Goal: Navigation & Orientation: Find specific page/section

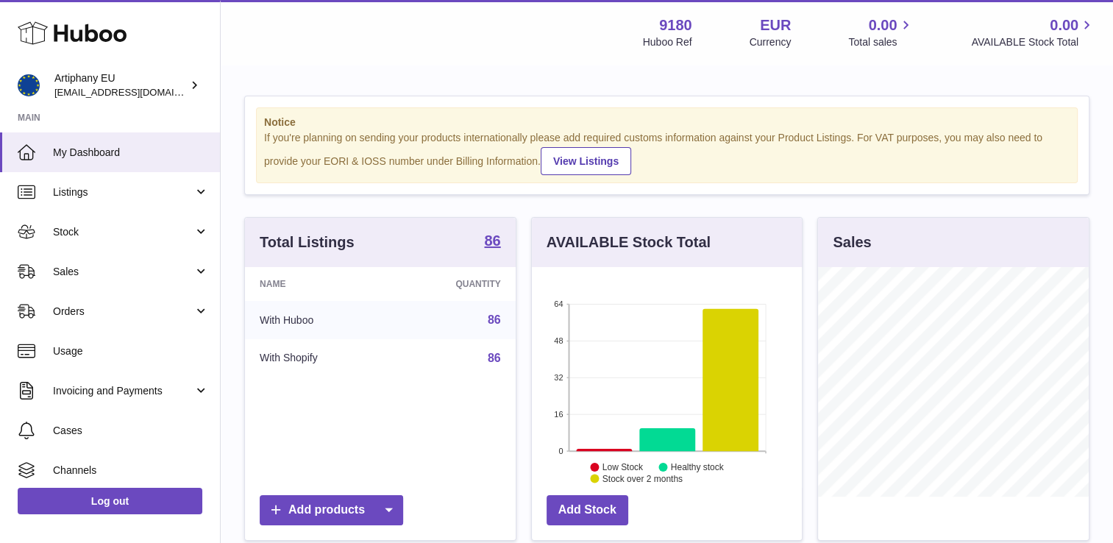
scroll to position [230, 271]
click at [107, 274] on span "Sales" at bounding box center [123, 272] width 141 height 14
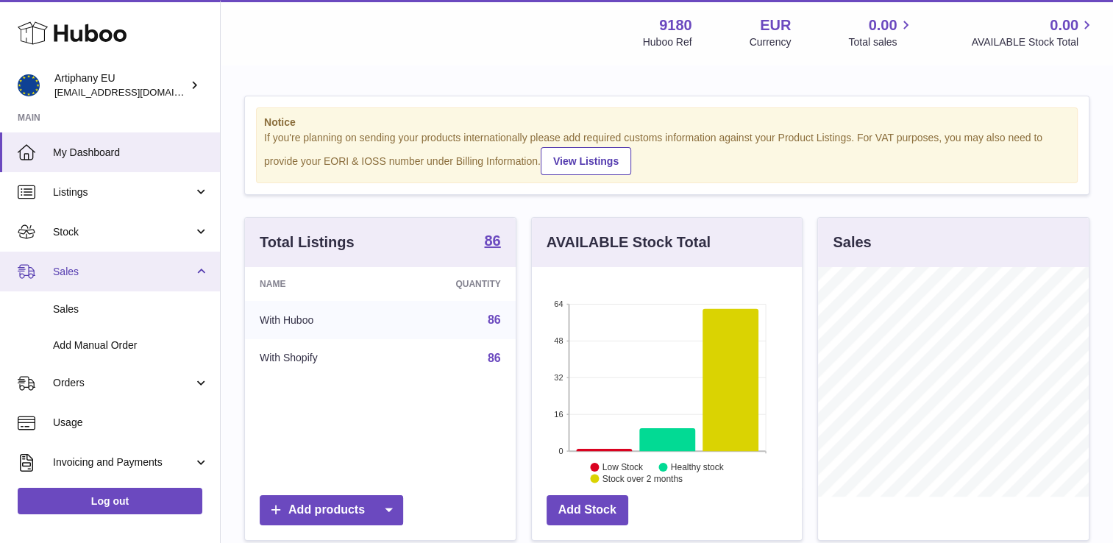
click at [109, 270] on span "Sales" at bounding box center [123, 272] width 141 height 14
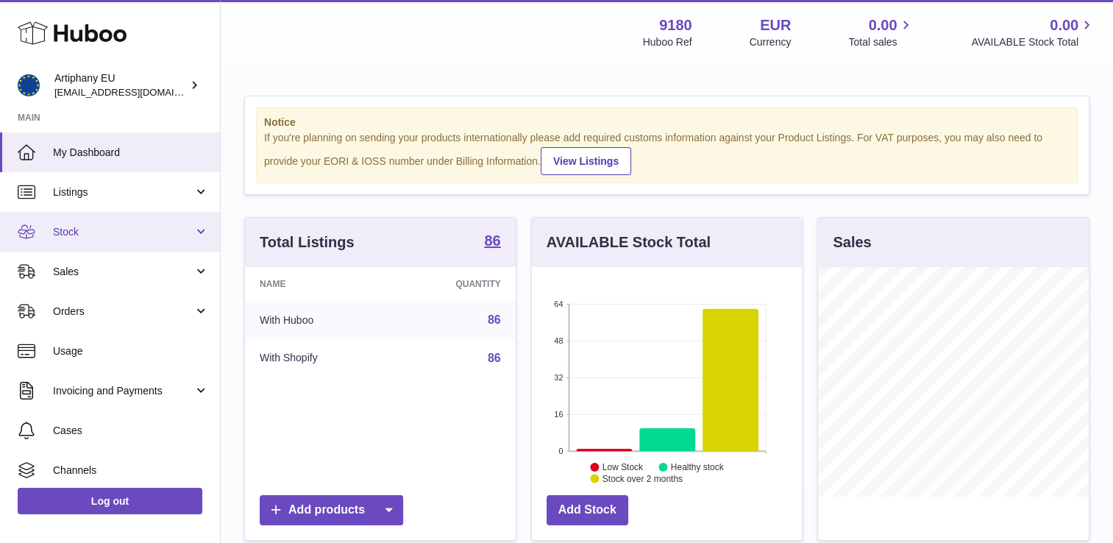
click at [106, 235] on span "Stock" at bounding box center [123, 232] width 141 height 14
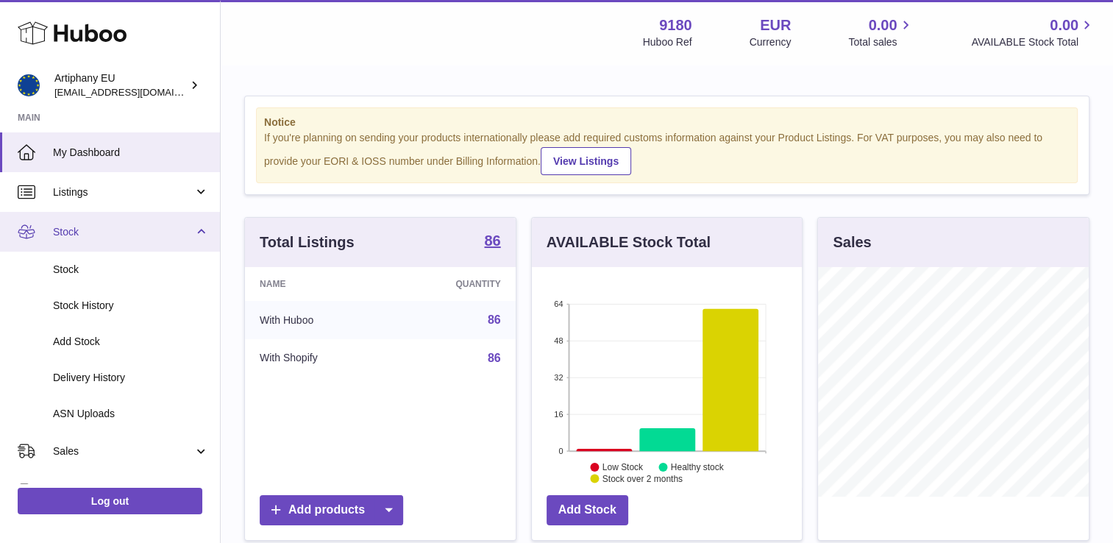
click at [106, 235] on span "Stock" at bounding box center [123, 232] width 141 height 14
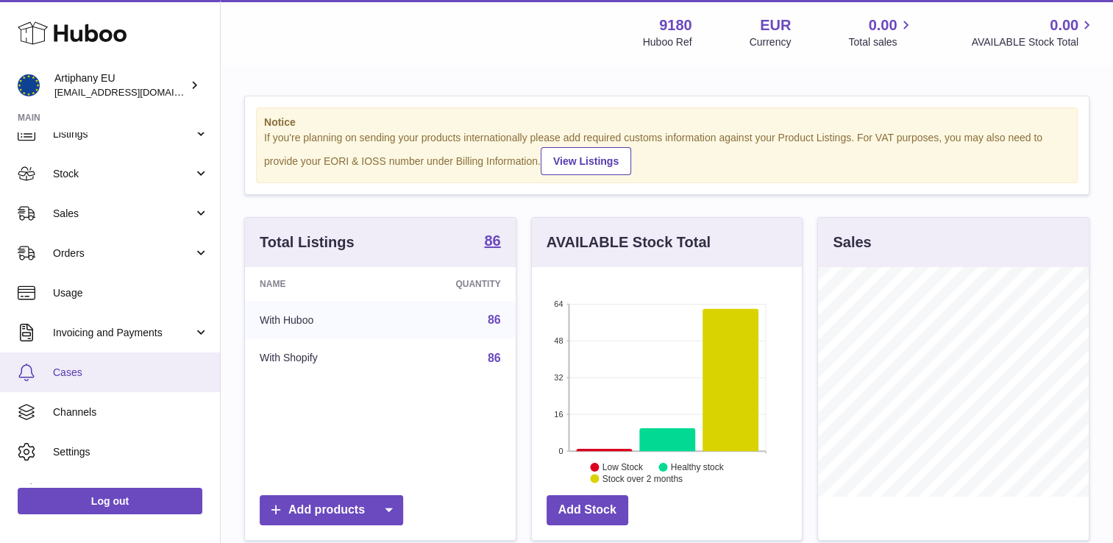
scroll to position [85, 0]
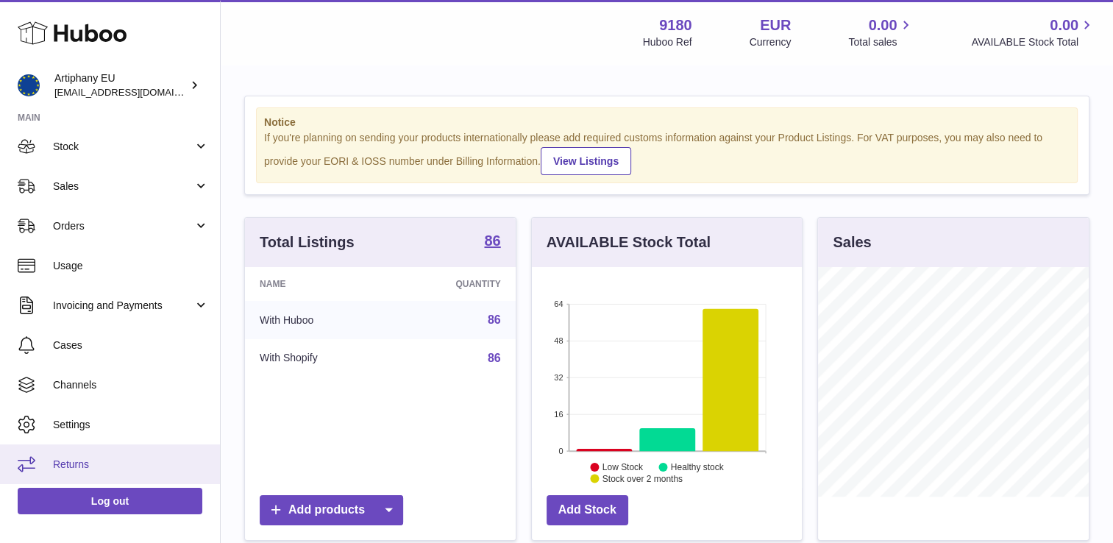
click at [71, 464] on span "Returns" at bounding box center [131, 465] width 156 height 14
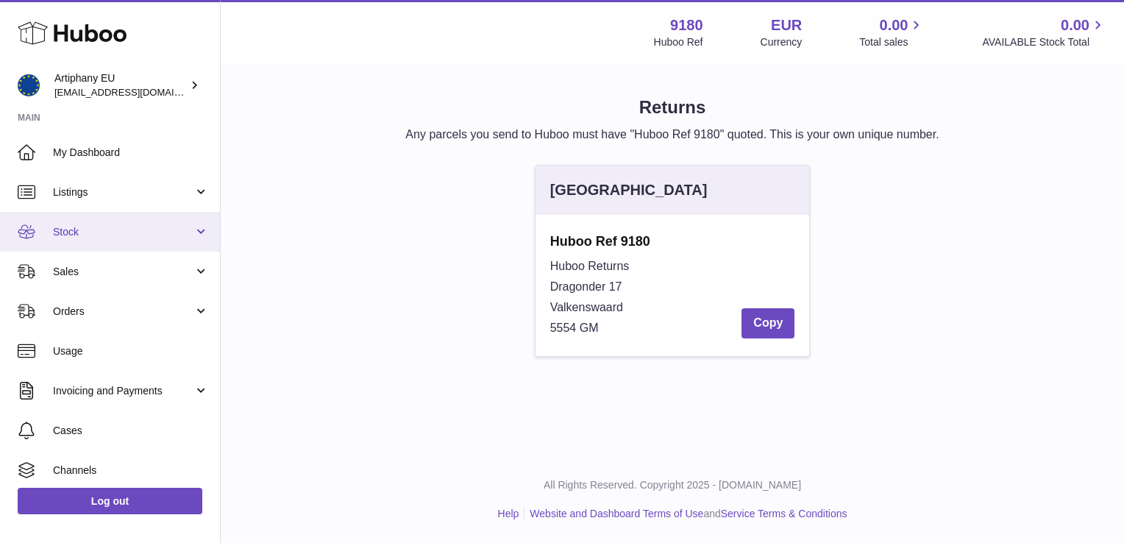
click at [109, 238] on link "Stock" at bounding box center [110, 232] width 220 height 40
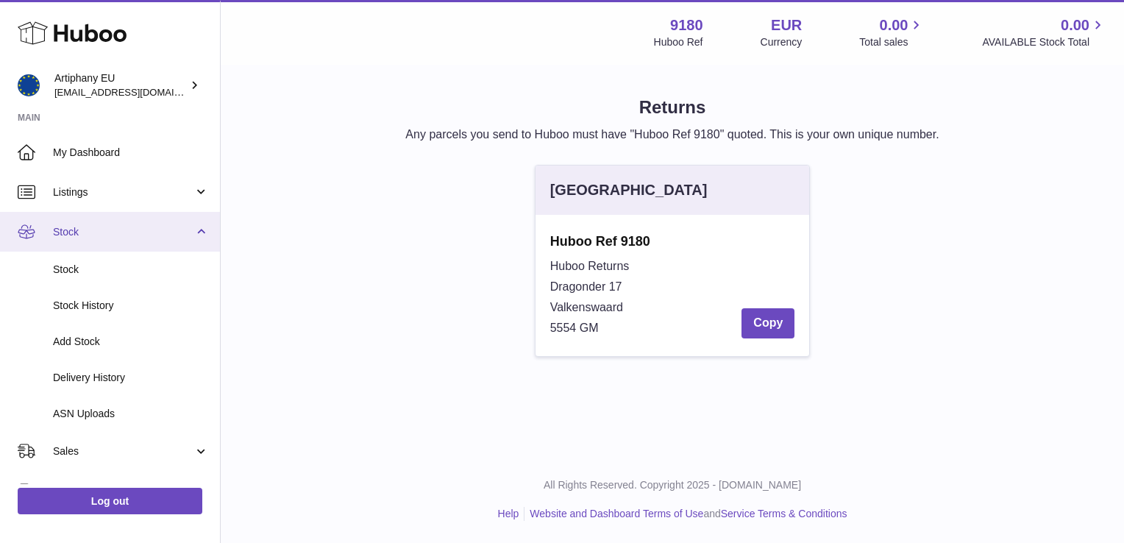
click at [109, 238] on span "Stock" at bounding box center [123, 232] width 141 height 14
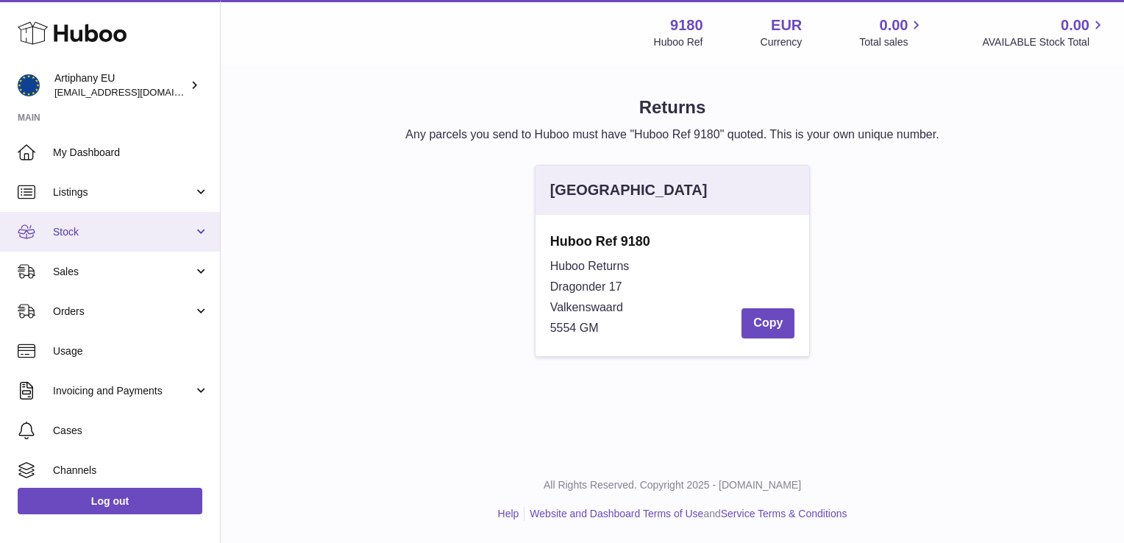
click at [109, 237] on span "Stock" at bounding box center [123, 232] width 141 height 14
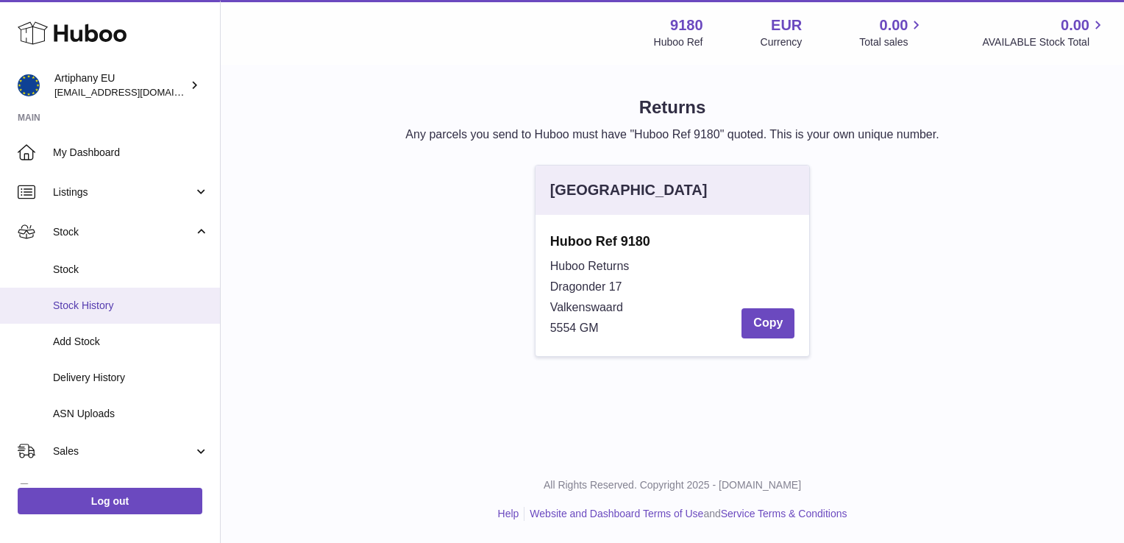
click at [96, 302] on span "Stock History" at bounding box center [131, 306] width 156 height 14
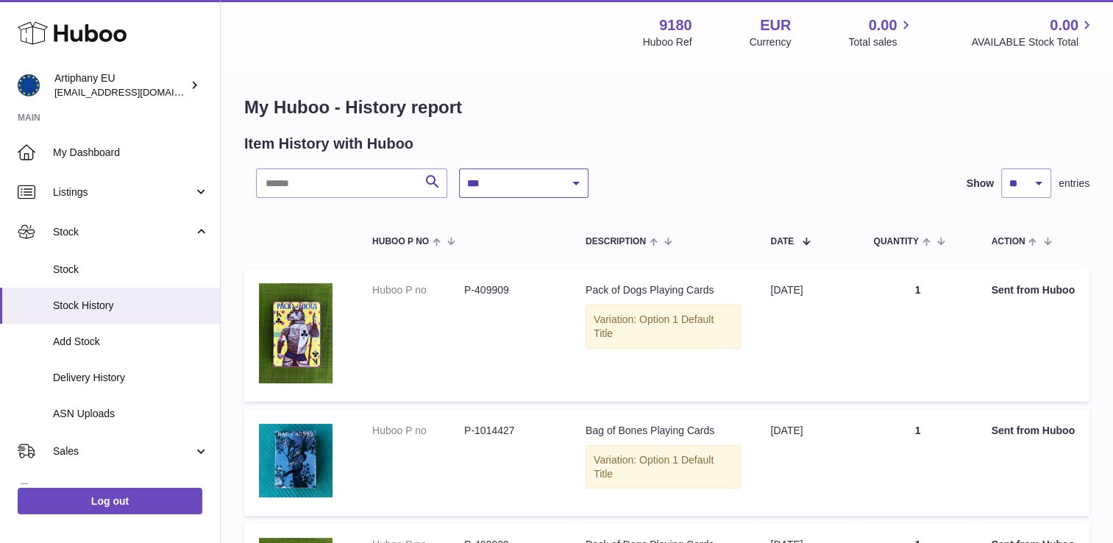
click at [583, 182] on select "**********" at bounding box center [524, 182] width 130 height 29
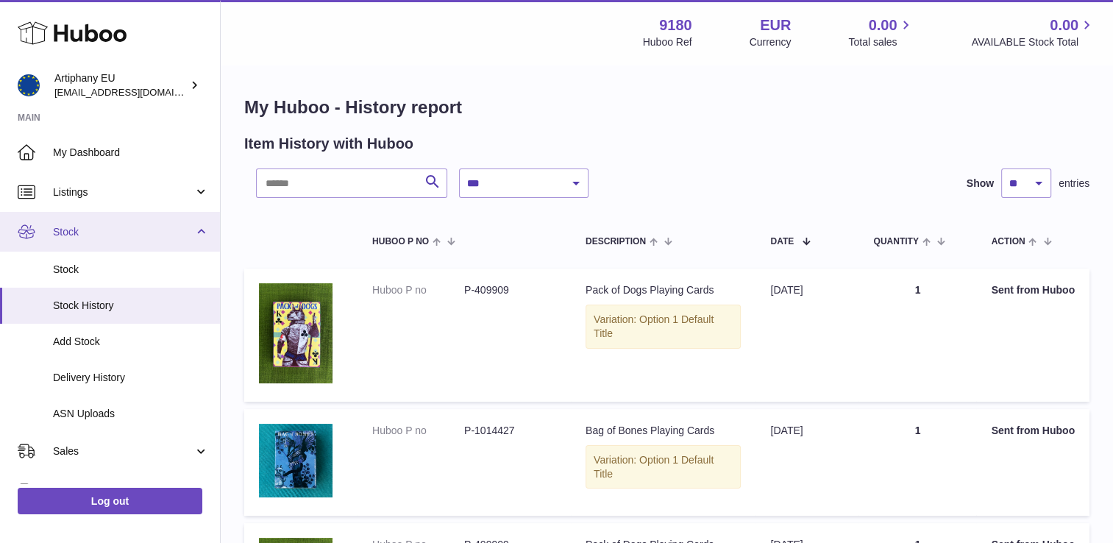
click at [191, 233] on link "Stock" at bounding box center [110, 232] width 220 height 40
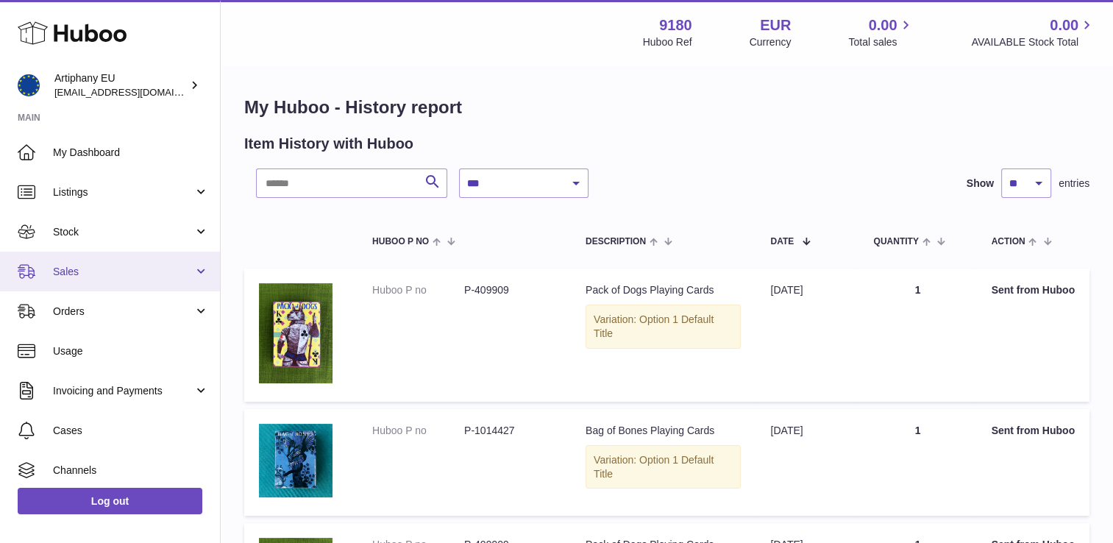
click at [174, 268] on span "Sales" at bounding box center [123, 272] width 141 height 14
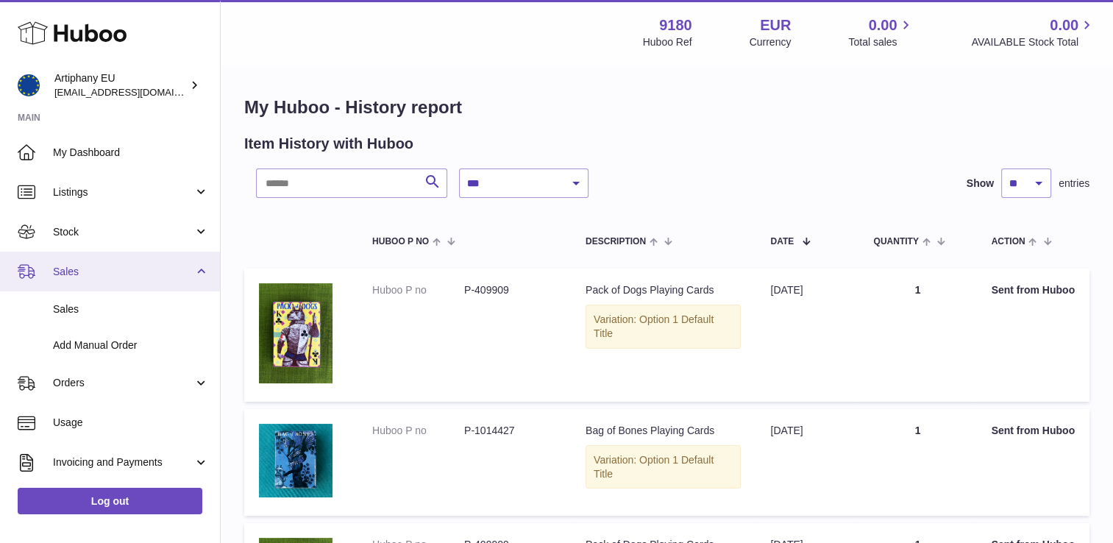
click at [174, 268] on span "Sales" at bounding box center [123, 272] width 141 height 14
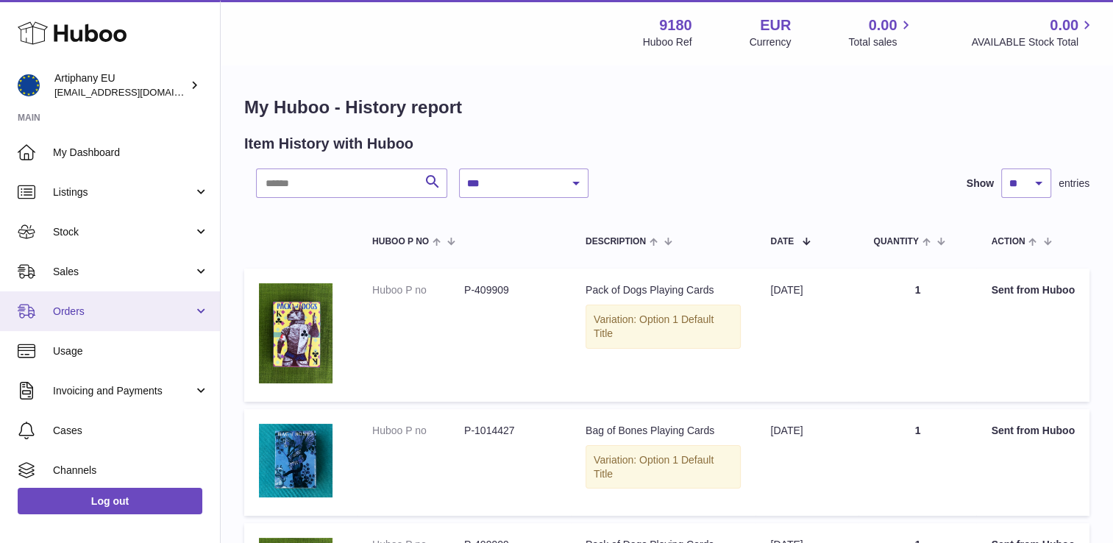
click at [156, 305] on span "Orders" at bounding box center [123, 312] width 141 height 14
click at [153, 322] on link "Orders" at bounding box center [110, 311] width 220 height 40
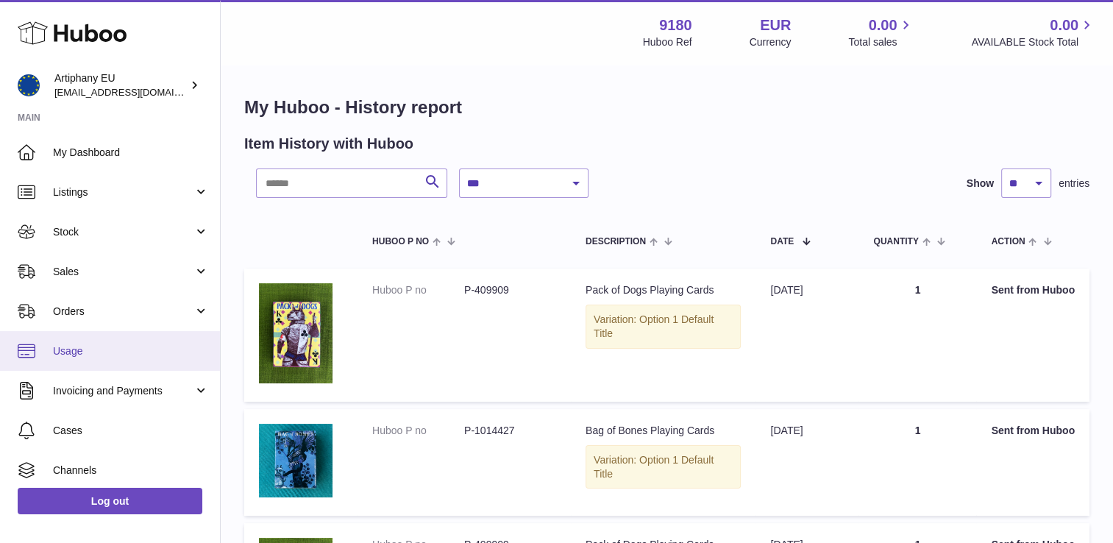
click at [110, 353] on span "Usage" at bounding box center [131, 351] width 156 height 14
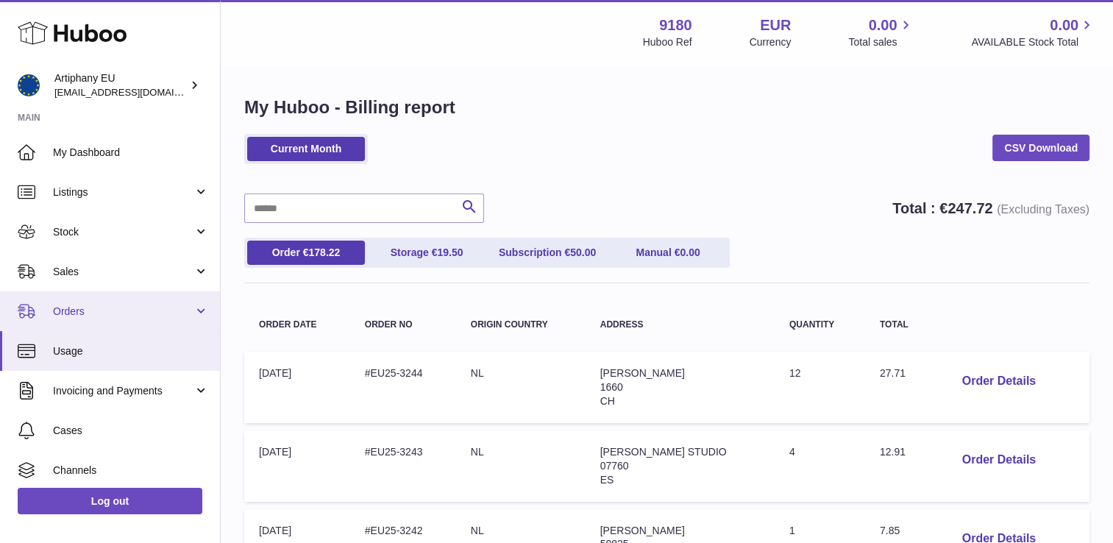
click at [196, 311] on link "Orders" at bounding box center [110, 311] width 220 height 40
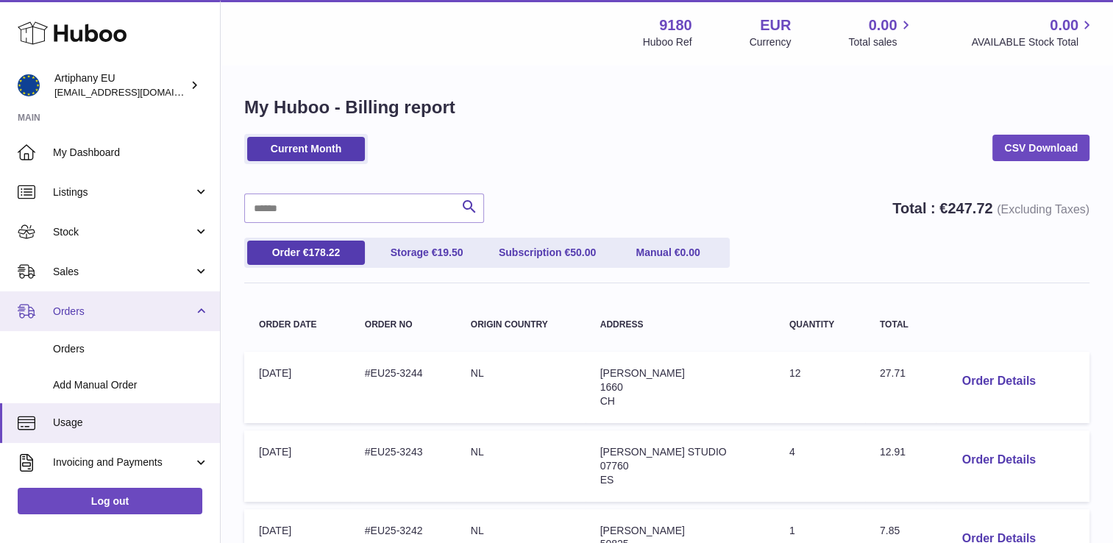
click at [196, 312] on link "Orders" at bounding box center [110, 311] width 220 height 40
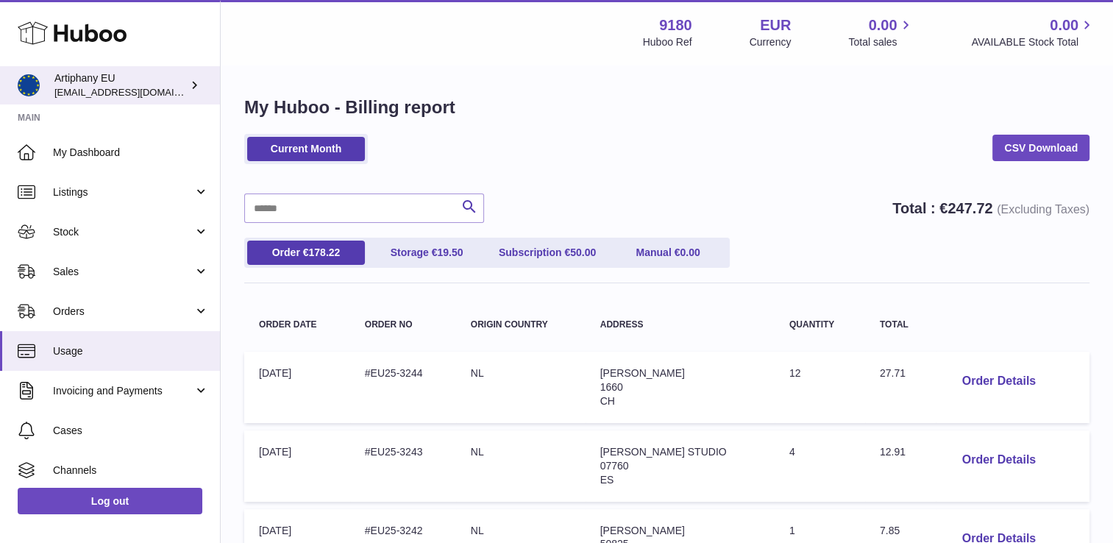
click at [130, 90] on span "[EMAIL_ADDRESS][DOMAIN_NAME]" at bounding box center [135, 92] width 162 height 12
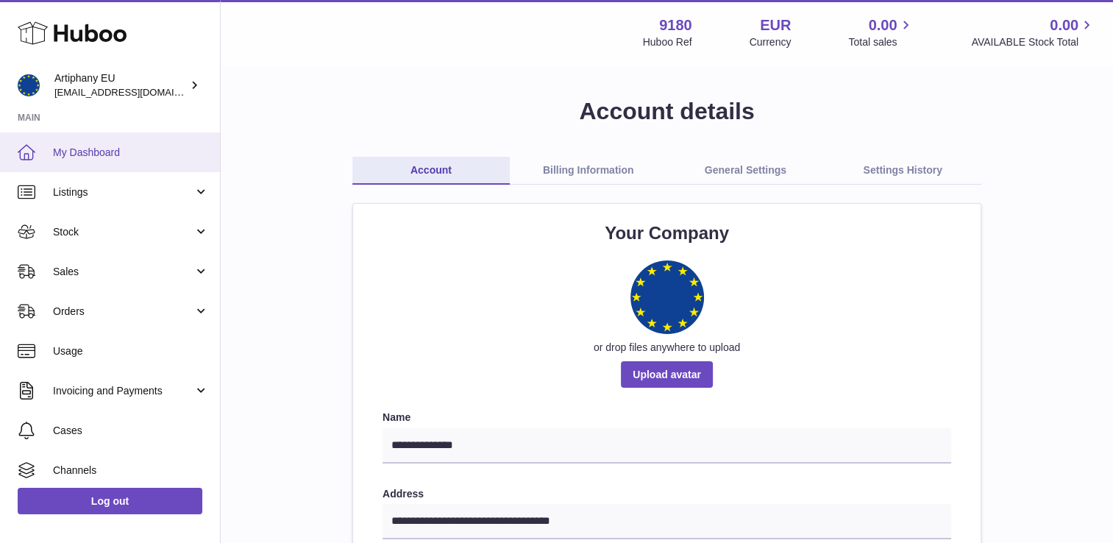
click at [82, 150] on span "My Dashboard" at bounding box center [131, 153] width 156 height 14
